Goal: Task Accomplishment & Management: Use online tool/utility

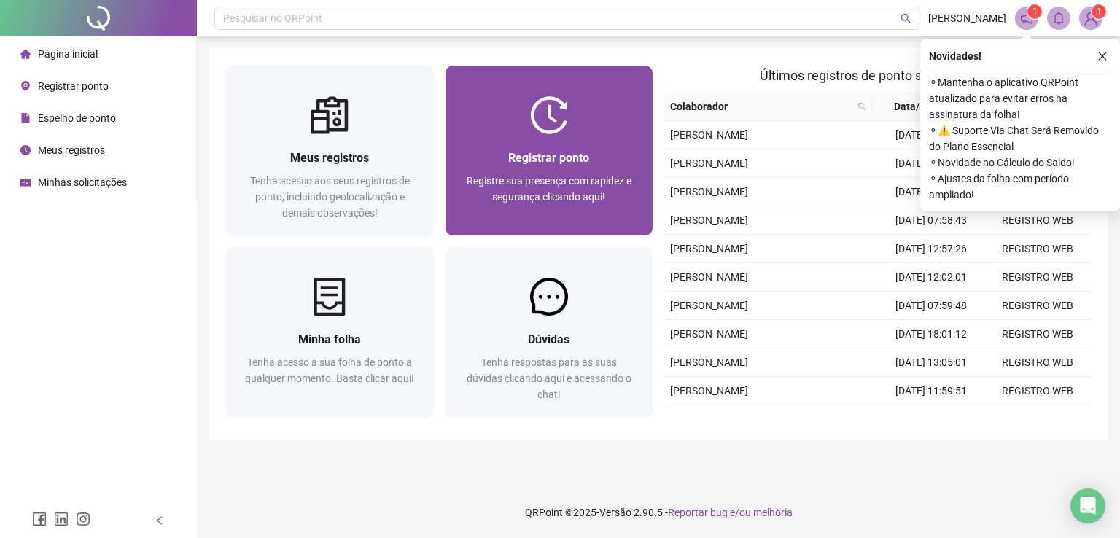
click at [558, 159] on span "Registrar ponto" at bounding box center [548, 158] width 81 height 14
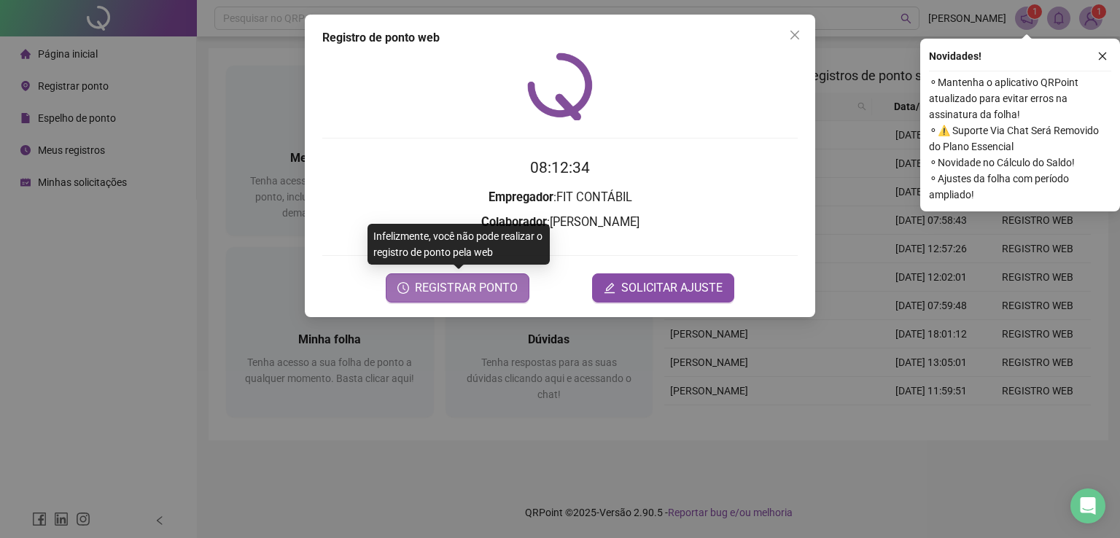
click at [483, 288] on span "REGISTRAR PONTO" at bounding box center [466, 287] width 103 height 17
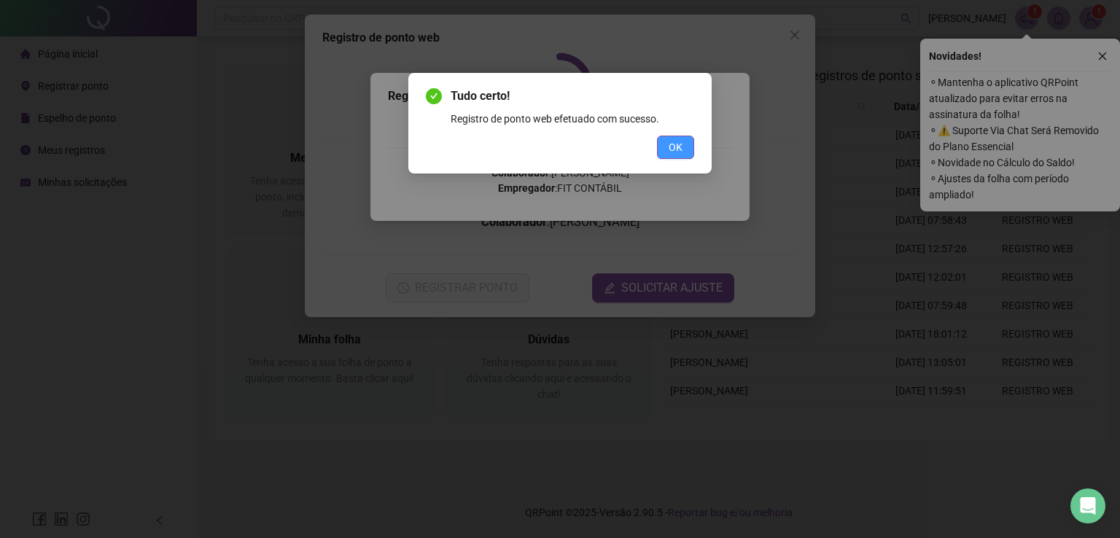
click at [682, 149] on span "OK" at bounding box center [675, 147] width 14 height 16
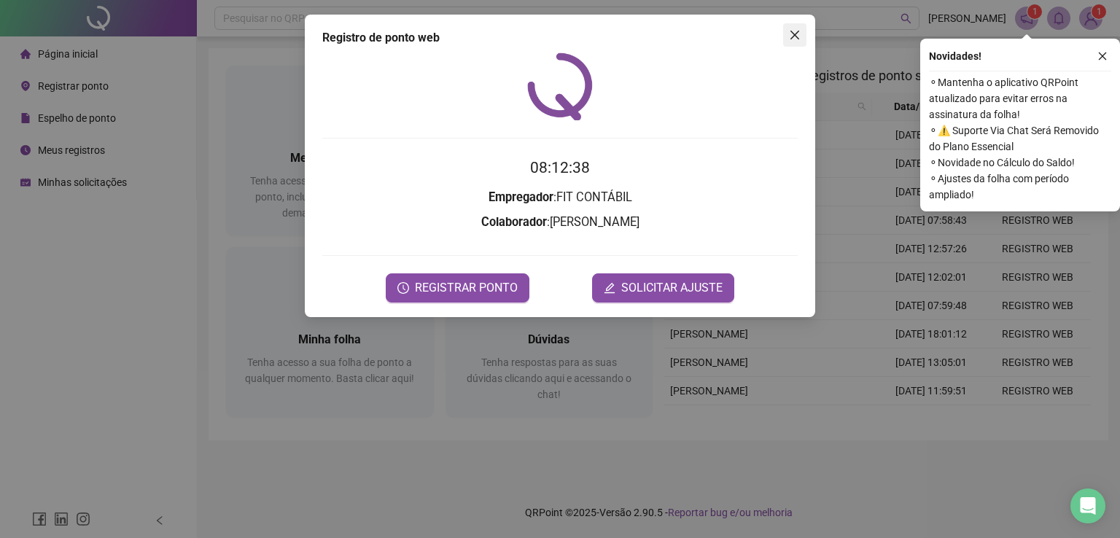
click at [790, 32] on icon "close" at bounding box center [795, 35] width 12 height 12
